Goal: Information Seeking & Learning: Learn about a topic

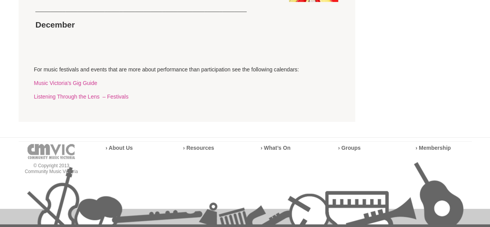
scroll to position [1625, 0]
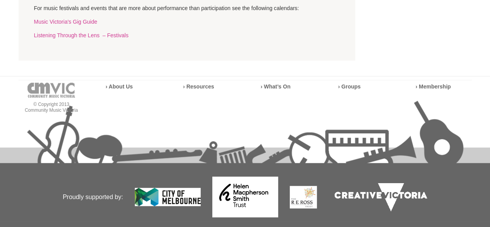
click at [12, 141] on footer "© Copyright 2013 Community Music Victoria › About Us › Resources › What’s On" at bounding box center [245, 162] width 490 height 172
click at [107, 89] on strong "› About Us" at bounding box center [119, 86] width 27 height 6
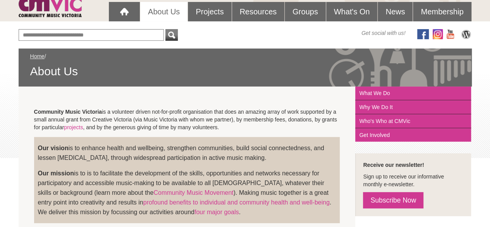
scroll to position [74, 0]
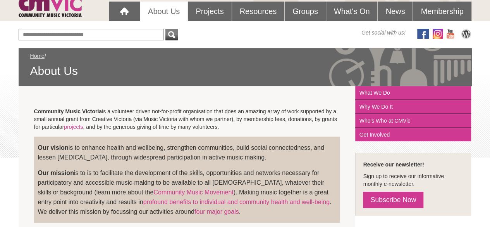
click at [100, 120] on p "Community Music Victoria is a volunteer driven not-for-profit organisation that…" at bounding box center [187, 118] width 306 height 23
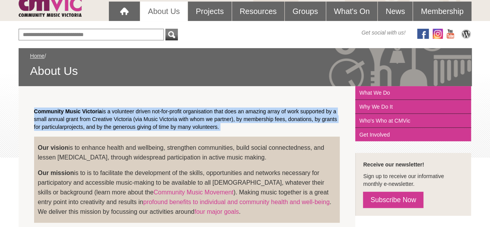
click at [100, 120] on p "Community Music Victoria is a volunteer driven not-for-profit organisation that…" at bounding box center [187, 118] width 306 height 23
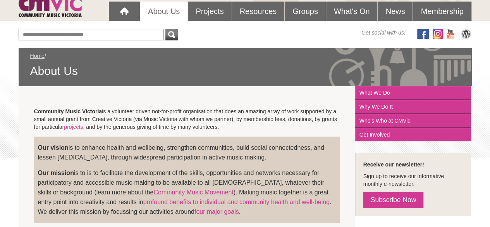
click at [100, 120] on p "Community Music Victoria is a volunteer driven not-for-profit organisation that…" at bounding box center [187, 118] width 306 height 23
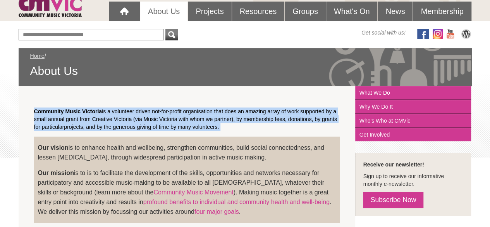
click at [100, 120] on p "Community Music Victoria is a volunteer driven not-for-profit organisation that…" at bounding box center [187, 118] width 306 height 23
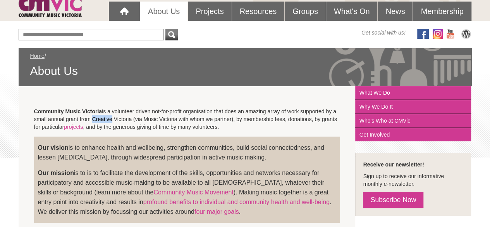
click at [100, 120] on p "Community Music Victoria is a volunteer driven not-for-profit organisation that…" at bounding box center [187, 118] width 306 height 23
click at [84, 110] on strong "Community Music Victoria" at bounding box center [68, 111] width 68 height 6
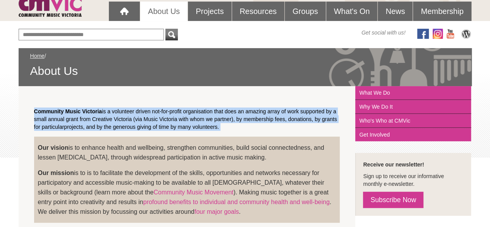
click at [84, 110] on strong "Community Music Victoria" at bounding box center [68, 111] width 68 height 6
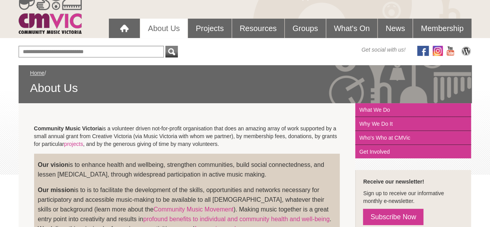
scroll to position [0, 0]
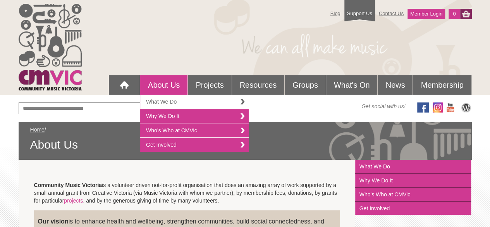
click at [178, 104] on link "What We Do" at bounding box center [194, 101] width 108 height 14
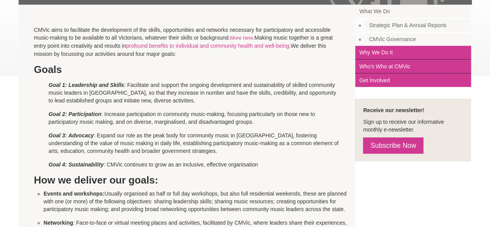
scroll to position [156, 0]
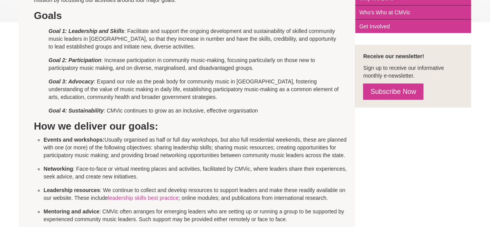
scroll to position [209, 0]
click at [303, 122] on h2 "How we deliver our goals:" at bounding box center [187, 126] width 306 height 12
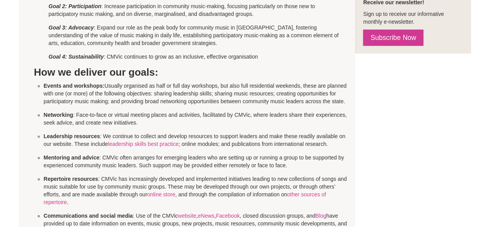
scroll to position [263, 0]
click at [126, 101] on li "Events and workshops: Usually organised as half or full day workshops, but also…" at bounding box center [197, 92] width 306 height 23
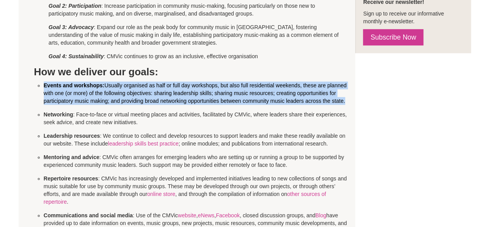
click at [126, 101] on li "Events and workshops: Usually organised as half or full day workshops, but also…" at bounding box center [197, 92] width 306 height 23
click at [149, 107] on ul "Events and workshops: Usually organised as half or full day workshops, but also…" at bounding box center [197, 207] width 306 height 252
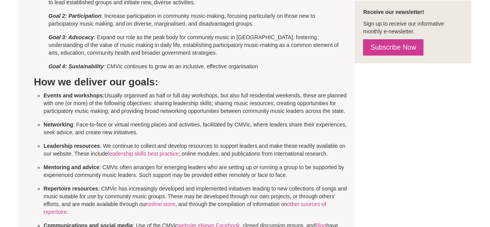
scroll to position [252, 0]
click at [155, 108] on li "Events and workshops: Usually organised as half or full day workshops, but also…" at bounding box center [197, 103] width 306 height 23
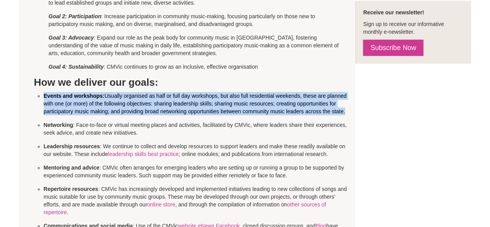
click at [155, 108] on li "Events and workshops: Usually organised as half or full day workshops, but also…" at bounding box center [197, 103] width 306 height 23
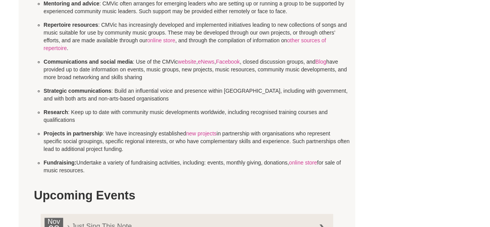
scroll to position [417, 0]
click at [47, 159] on strong "Fundraising:" at bounding box center [60, 162] width 33 height 6
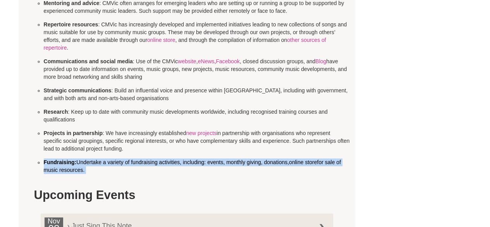
click at [47, 159] on strong "Fundraising:" at bounding box center [60, 162] width 33 height 6
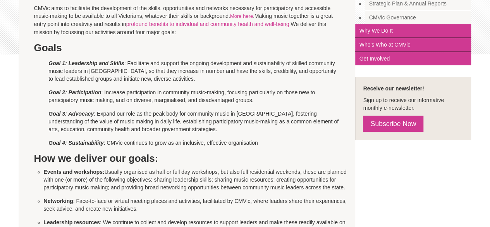
scroll to position [0, 0]
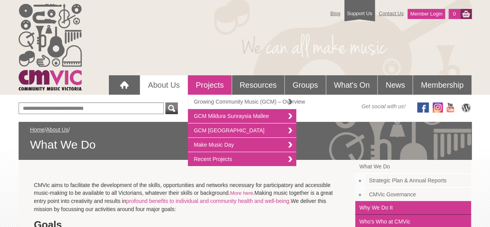
click at [230, 103] on link "Growing Community Music (GCM) – Overview" at bounding box center [242, 101] width 108 height 14
